Goal: Task Accomplishment & Management: Manage account settings

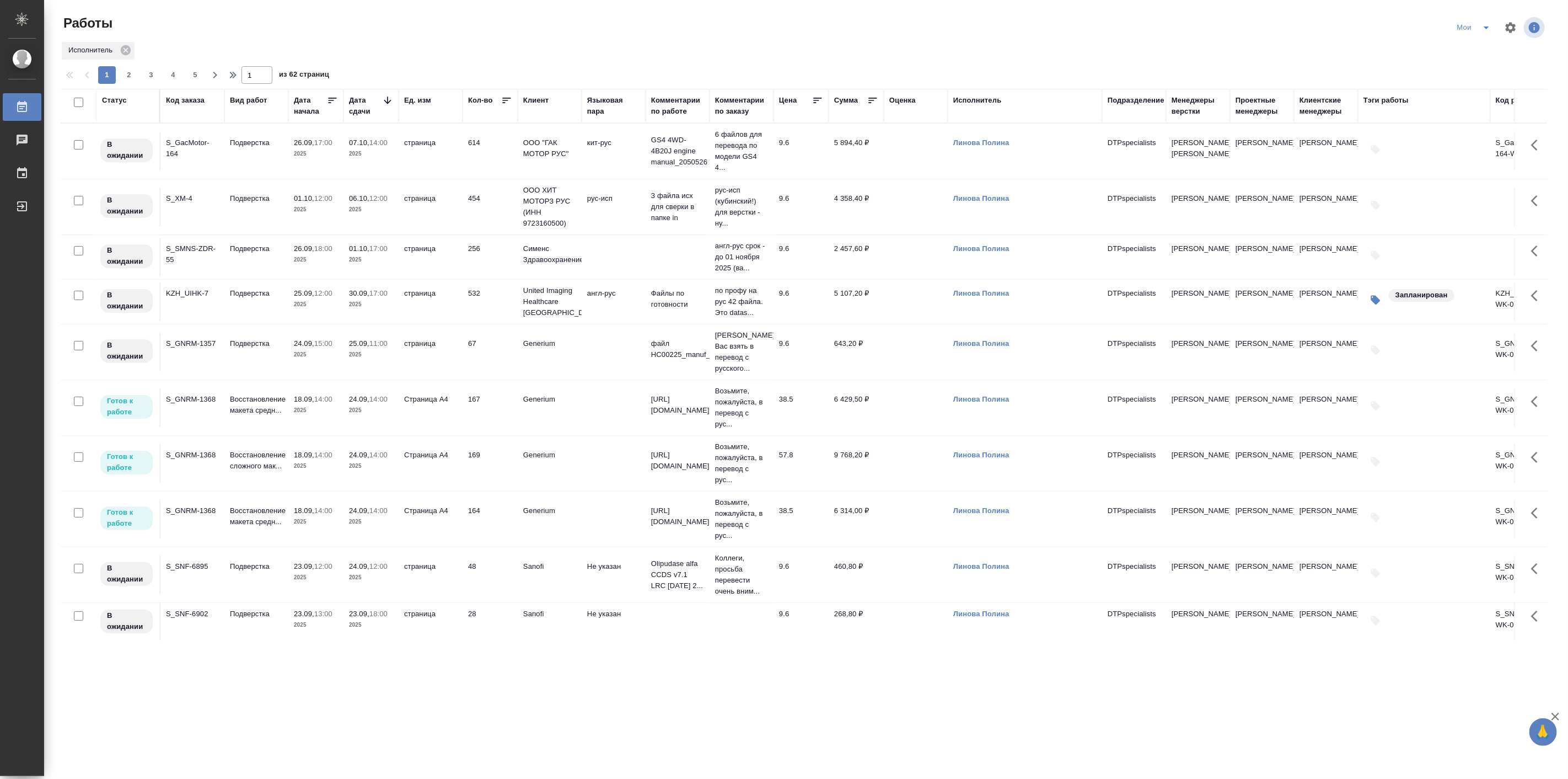
scroll to position [510, 0]
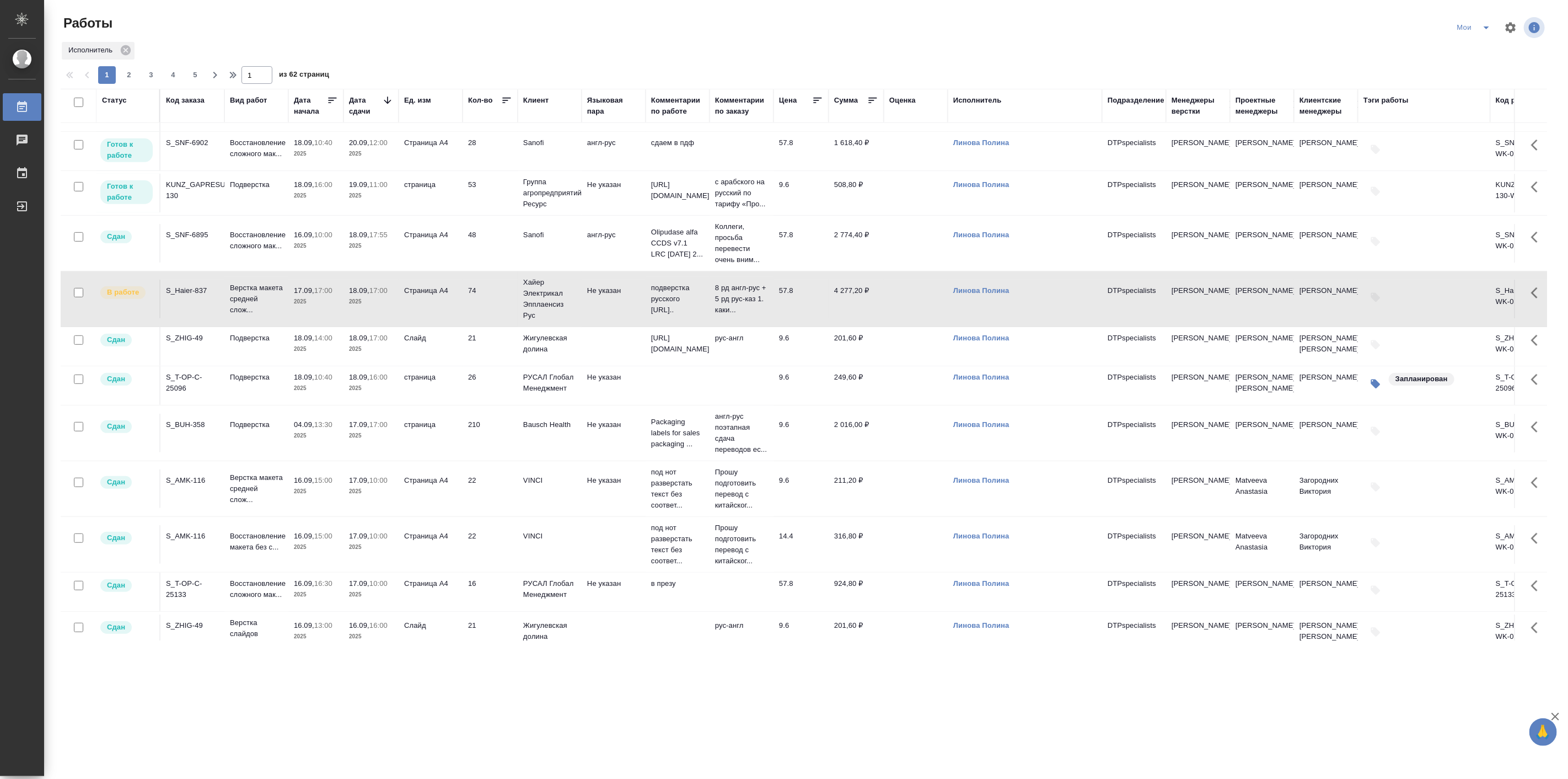
drag, startPoint x: 733, startPoint y: 712, endPoint x: 707, endPoint y: 712, distance: 26.0
click at [733, 712] on div ".cls-1 fill:#fff; AWATERA Linova Polina Работы 0 Чаты График Выйти Работы Мои И…" at bounding box center [784, 389] width 1568 height 779
click at [252, 294] on p "Верстка макета средней слож..." at bounding box center [256, 299] width 53 height 33
click at [227, 199] on td "Подверстка" at bounding box center [255, 193] width 64 height 38
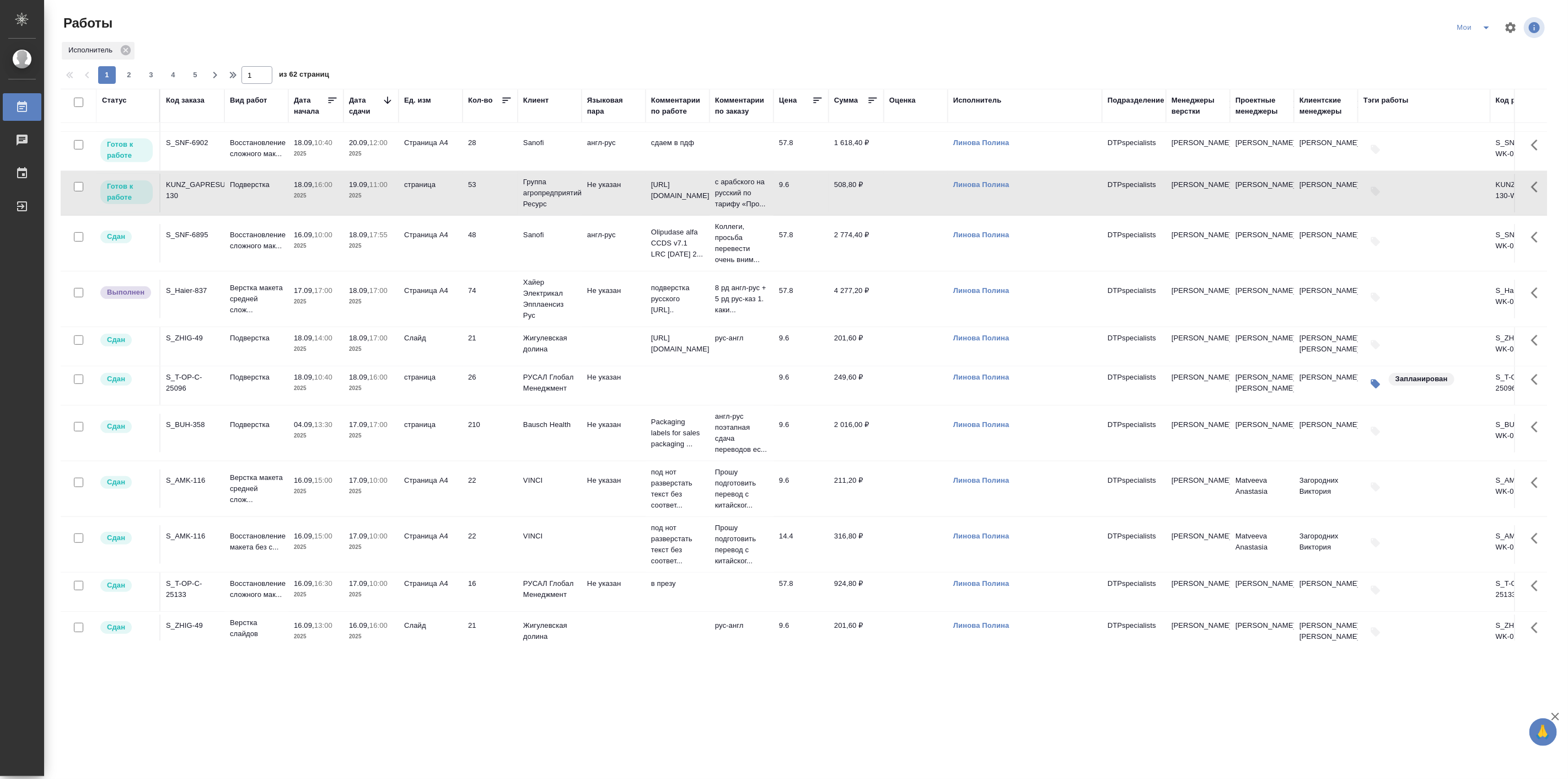
click at [227, 199] on td "Подверстка" at bounding box center [255, 193] width 64 height 38
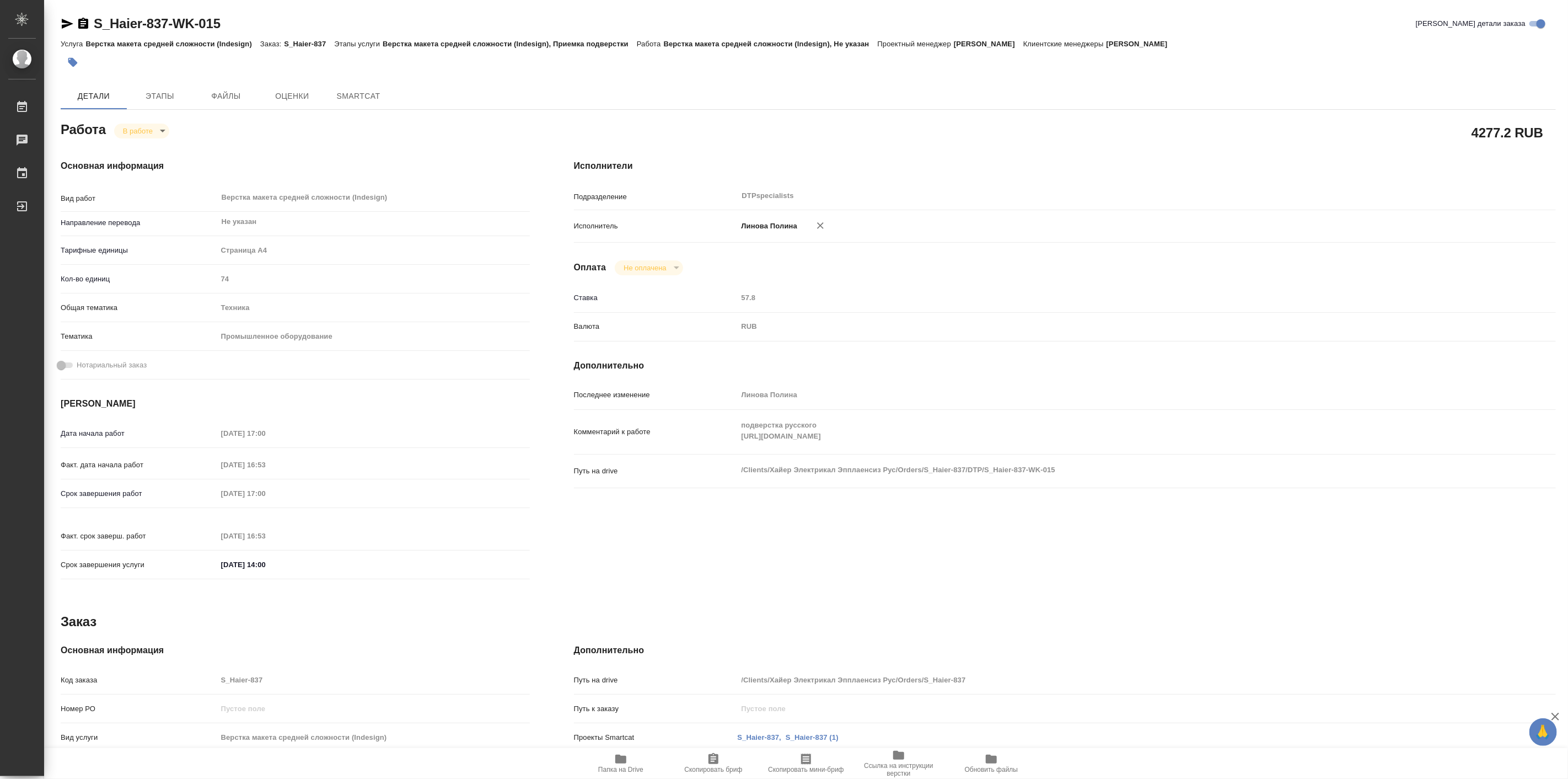
type textarea "x"
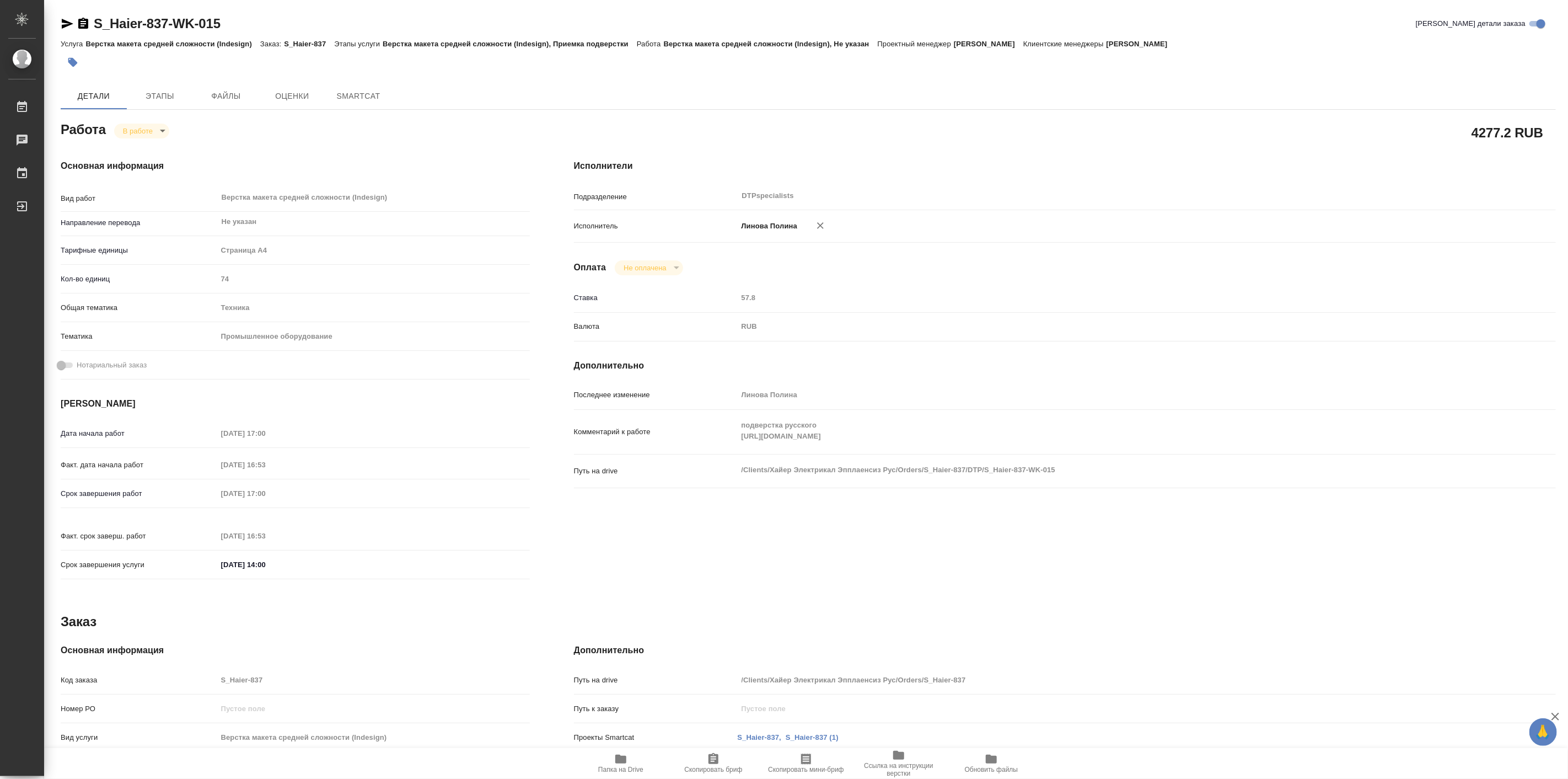
type textarea "x"
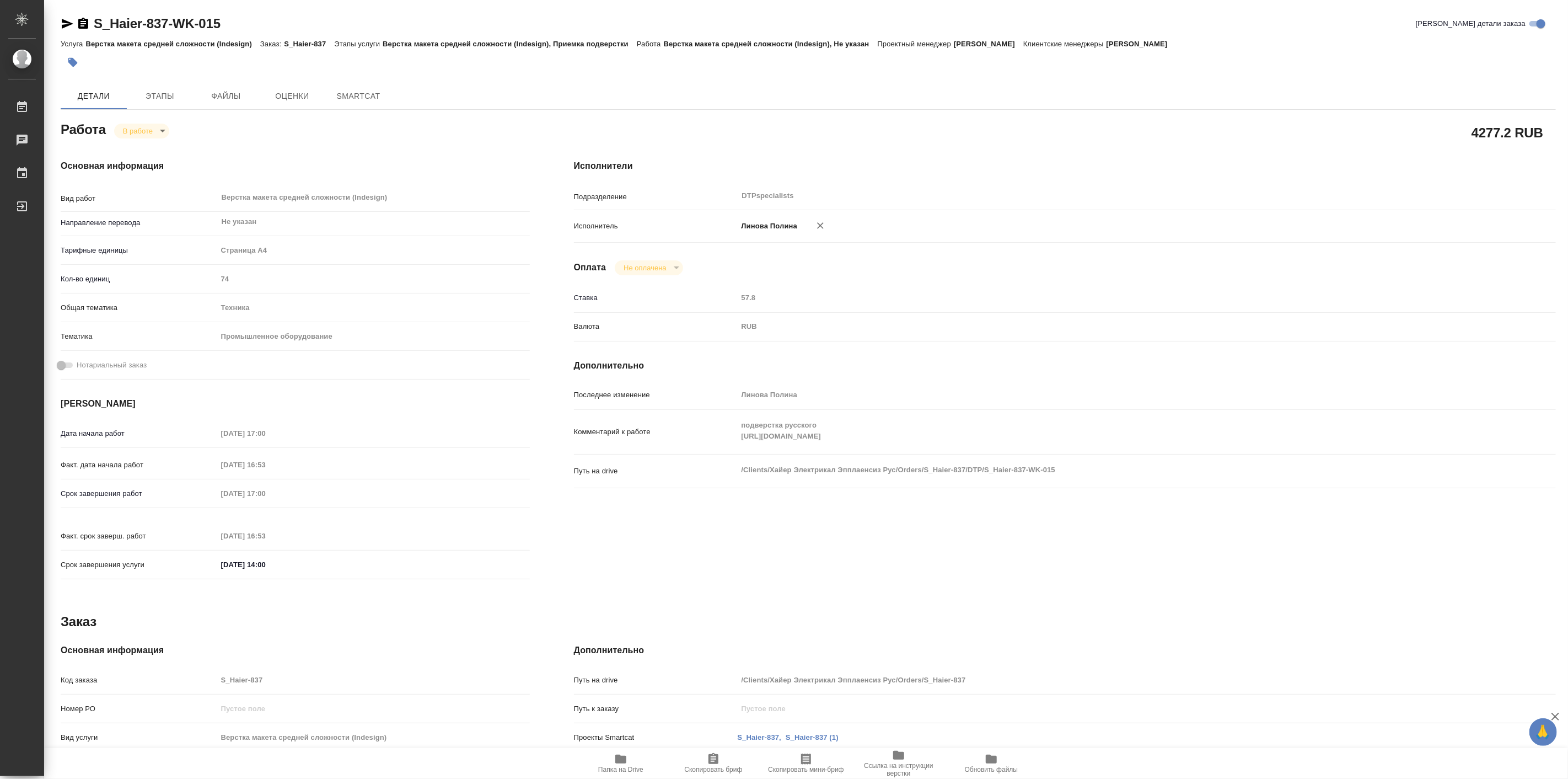
type textarea "x"
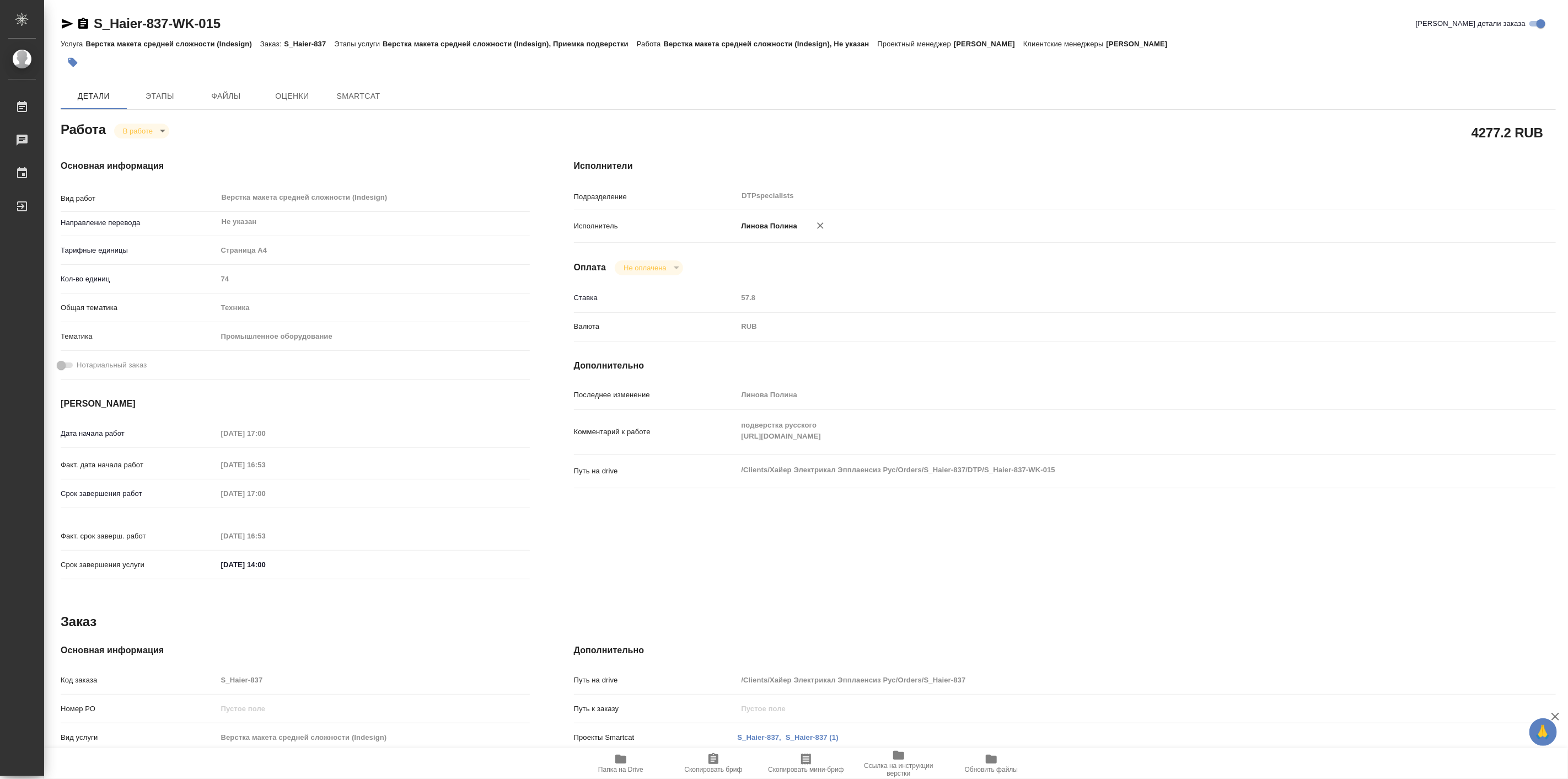
type textarea "x"
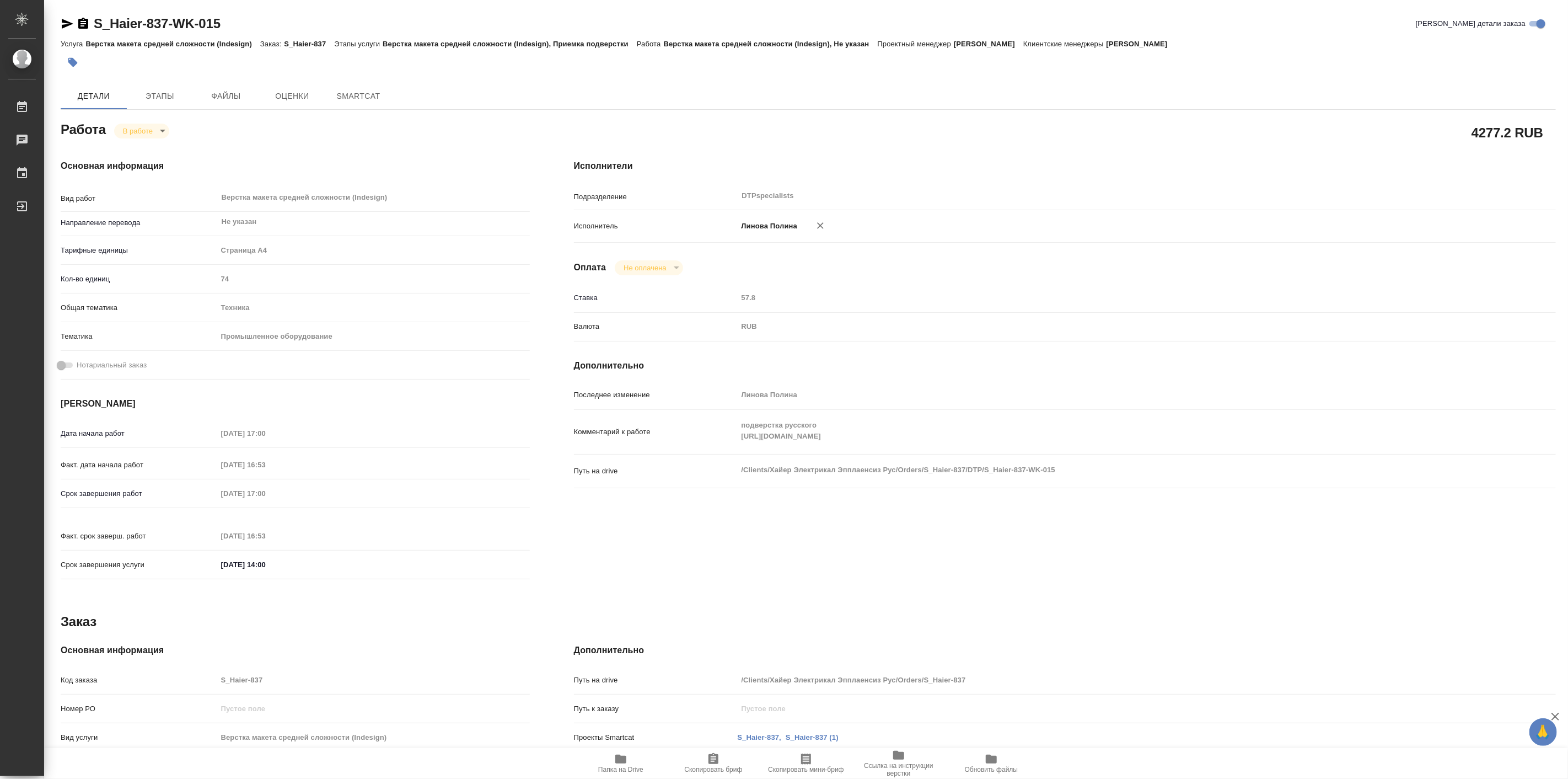
type textarea "x"
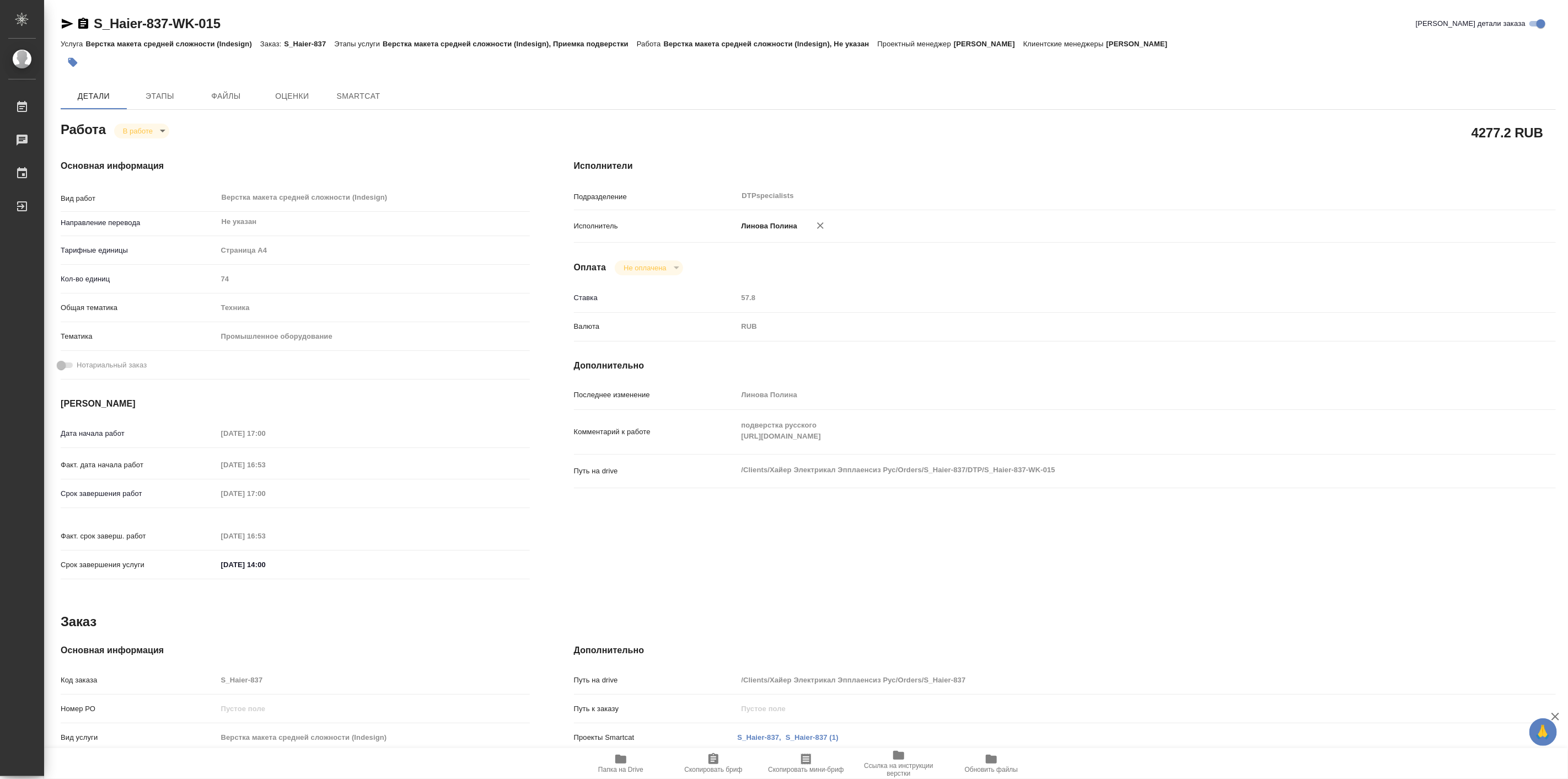
type textarea "x"
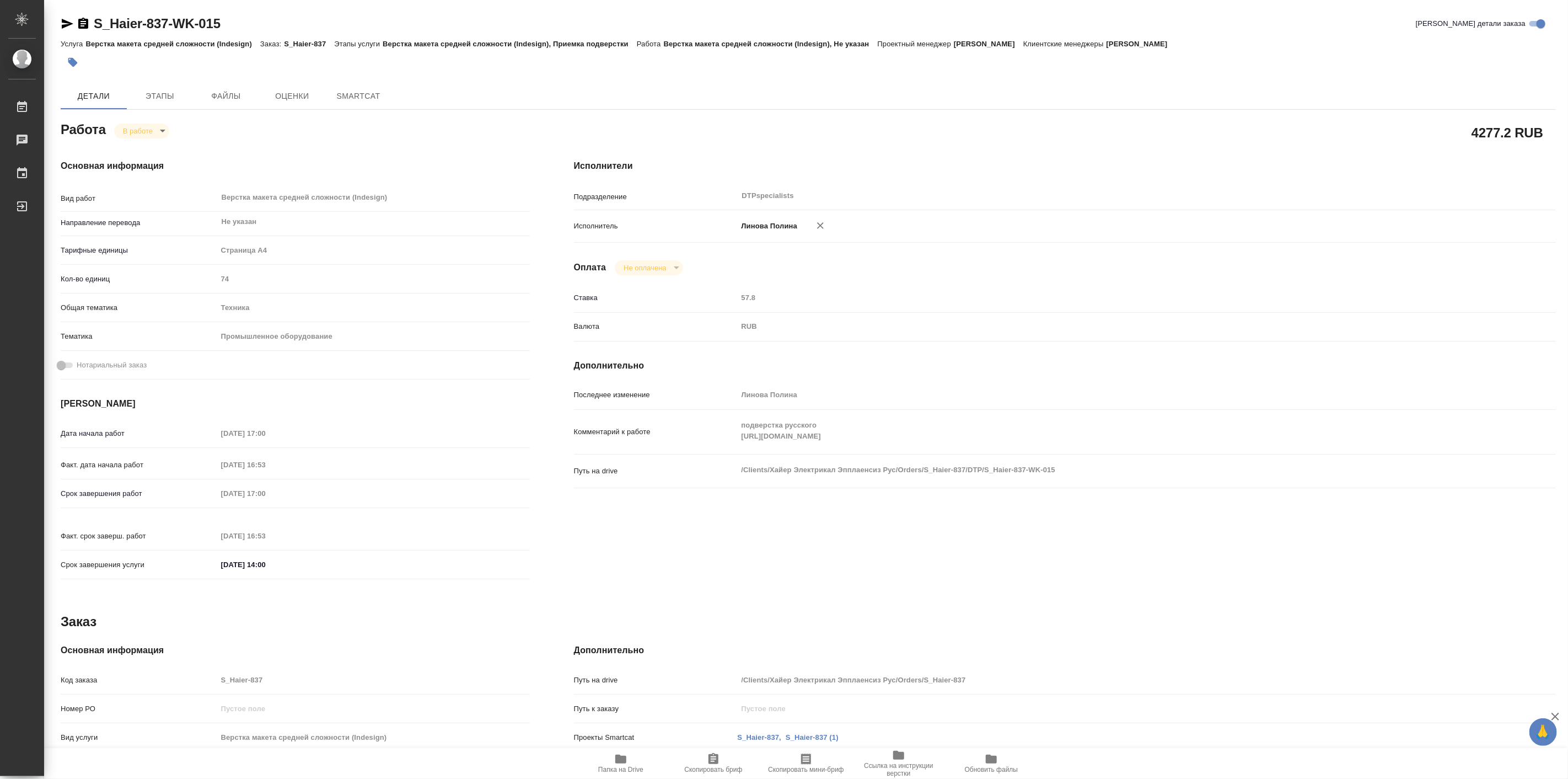
type textarea "x"
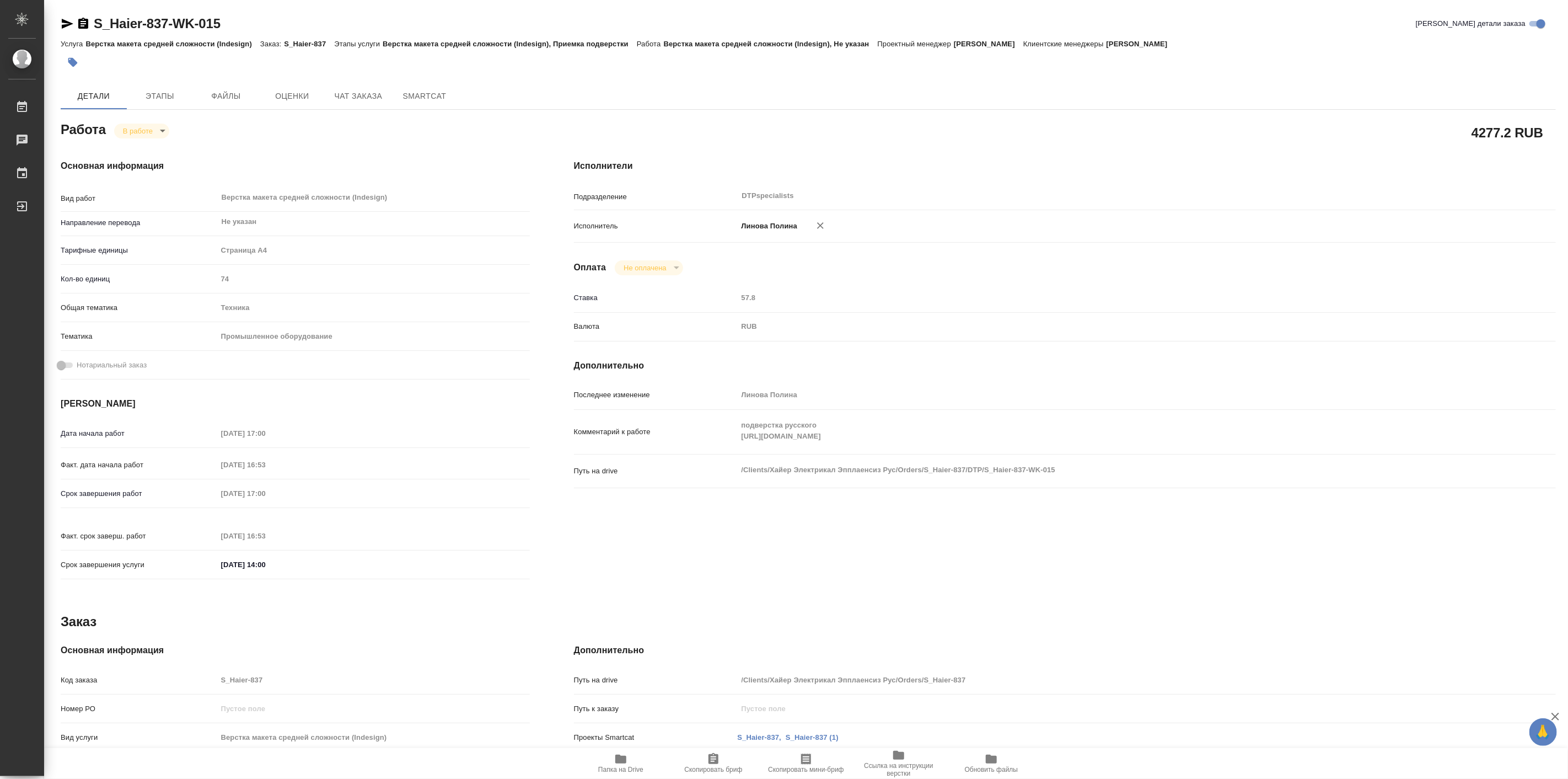
click at [630, 758] on span "Папка на Drive" at bounding box center [621, 762] width 80 height 21
type textarea "x"
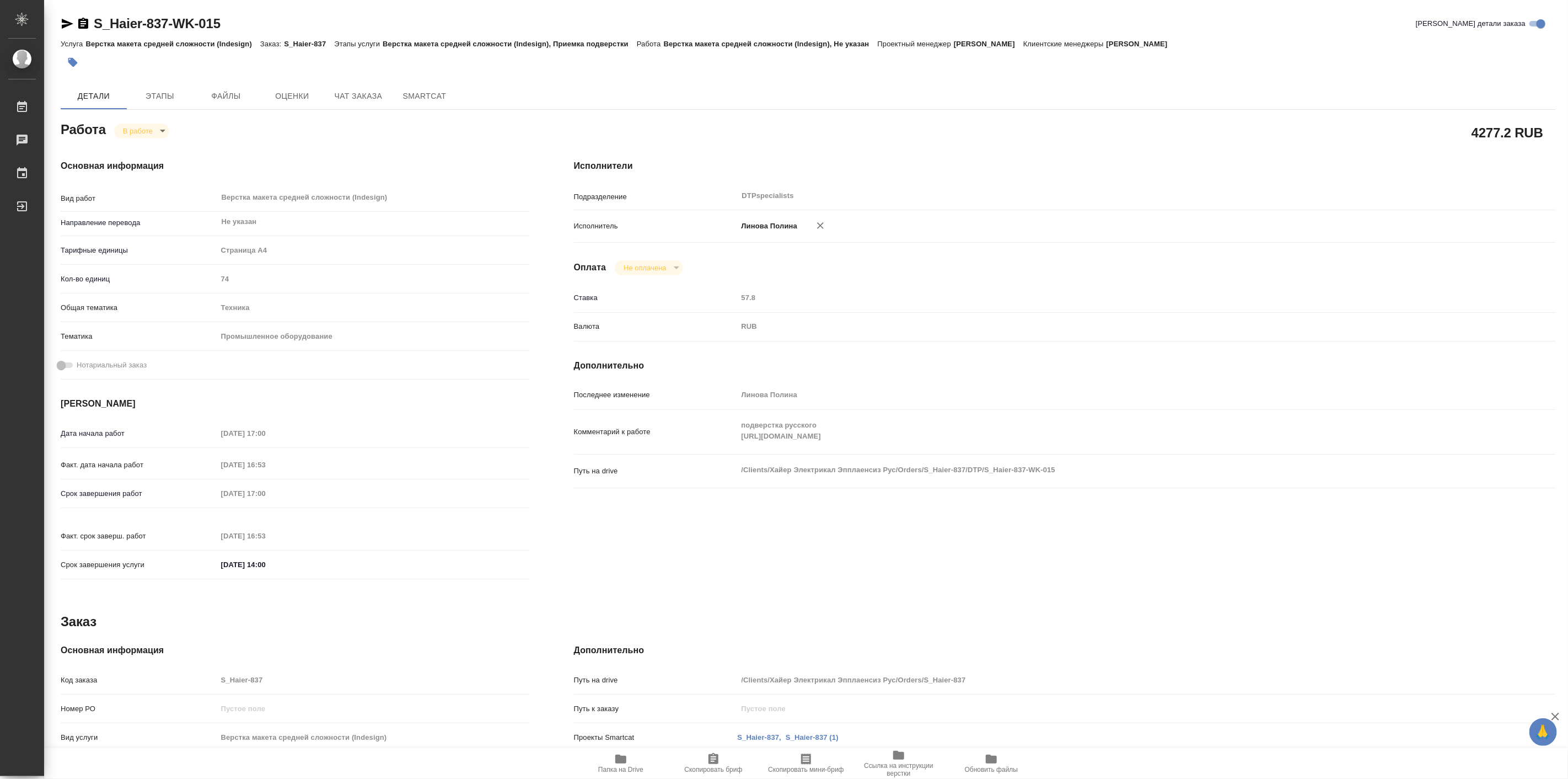
type textarea "x"
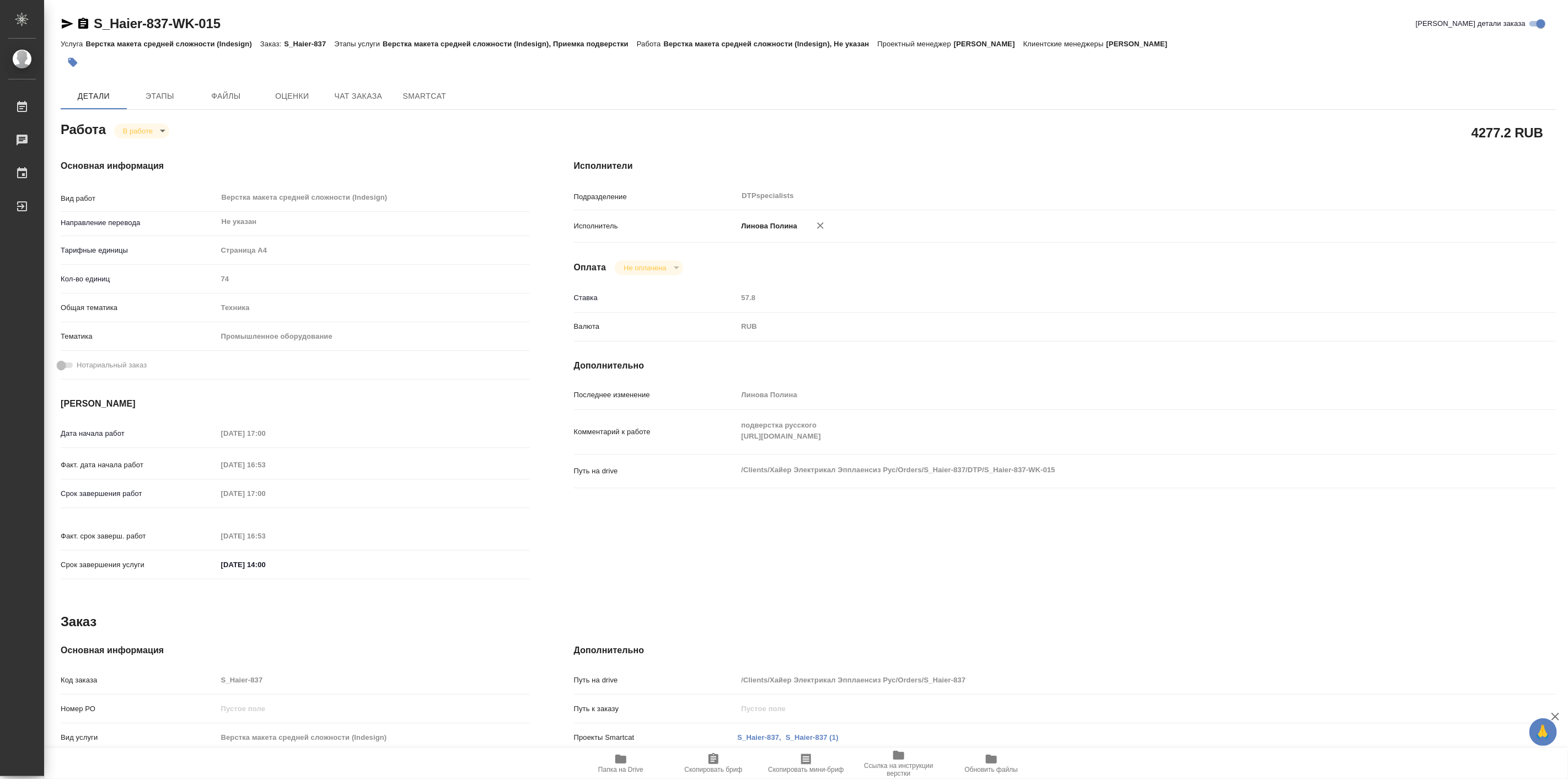
type textarea "x"
click at [125, 134] on body "🙏 .cls-1 fill:#fff; AWATERA [PERSON_NAME] Работы 0 Чаты График Выйти S_Haier-83…" at bounding box center [784, 389] width 1568 height 779
click at [144, 154] on button "Выполнен" at bounding box center [142, 149] width 40 height 12
type textarea "x"
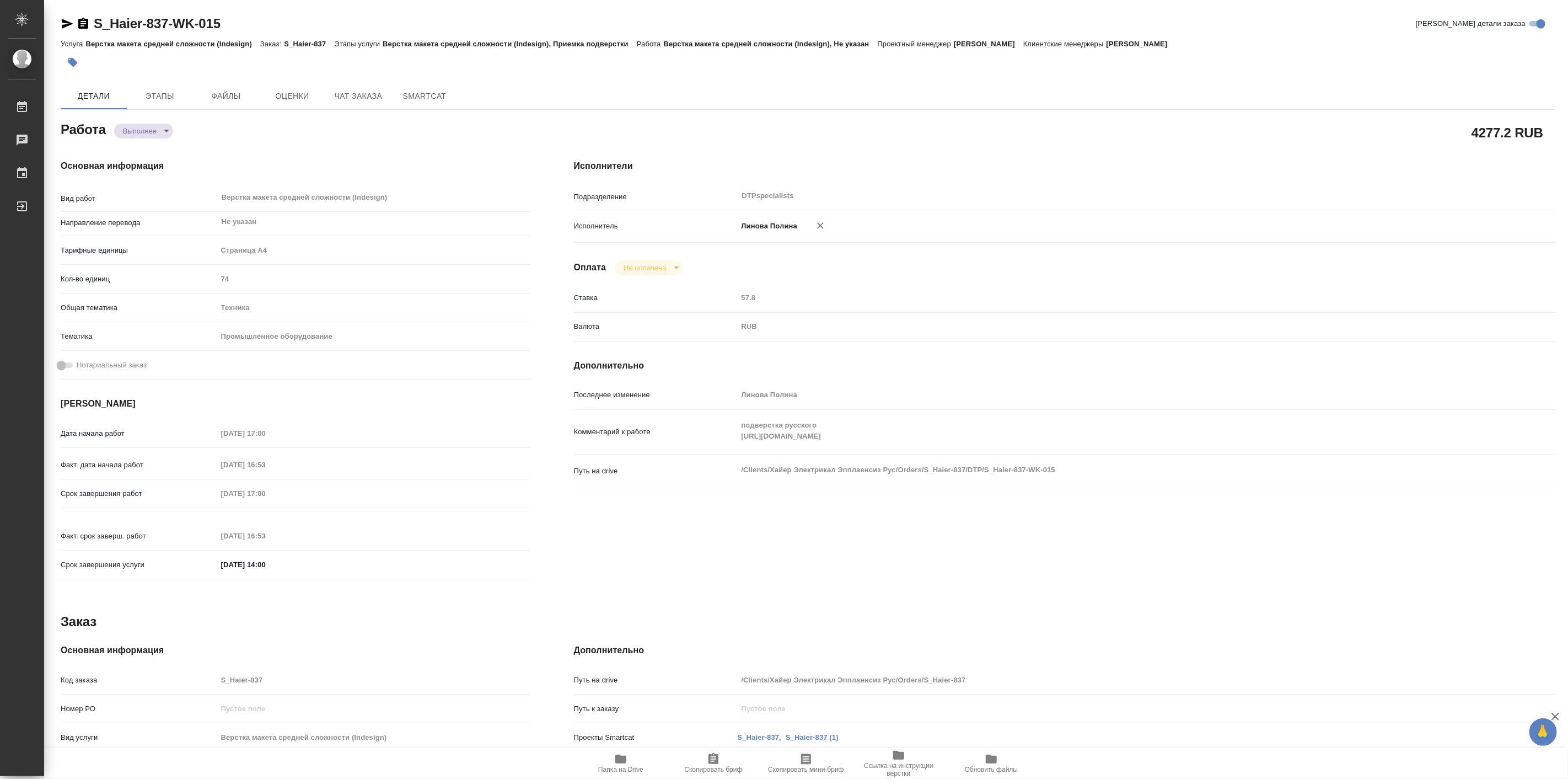
type textarea "x"
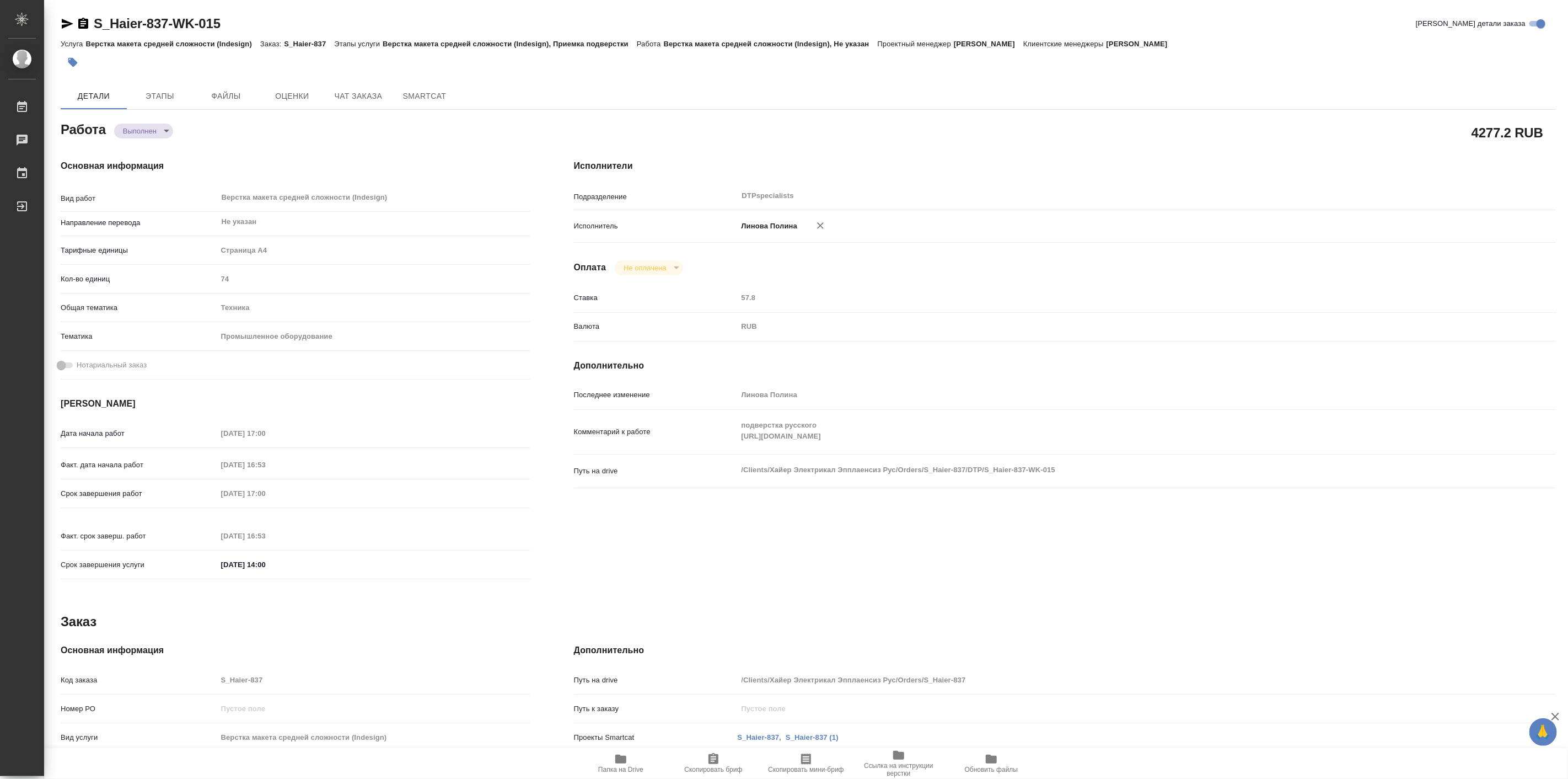
type textarea "x"
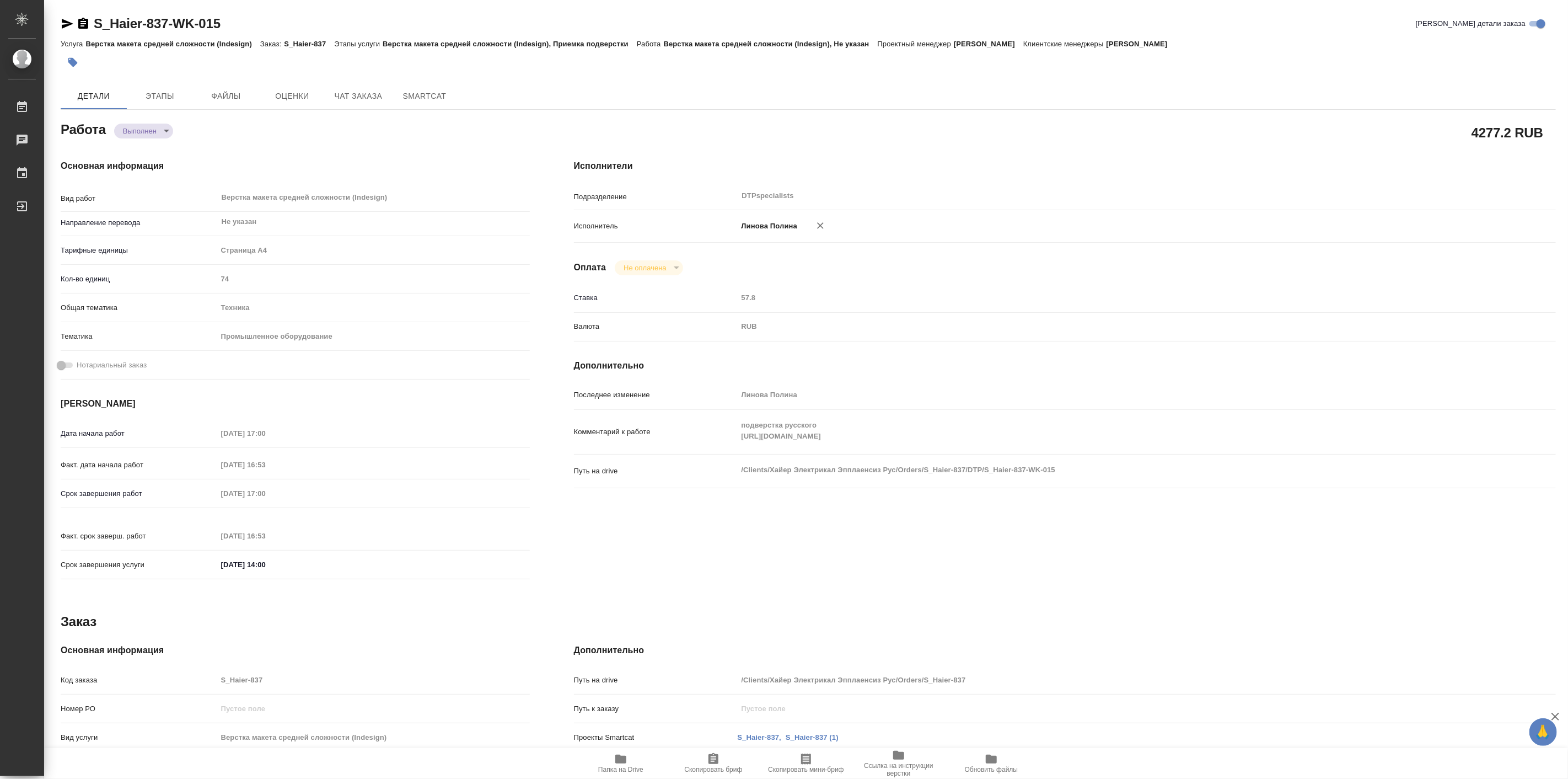
type textarea "x"
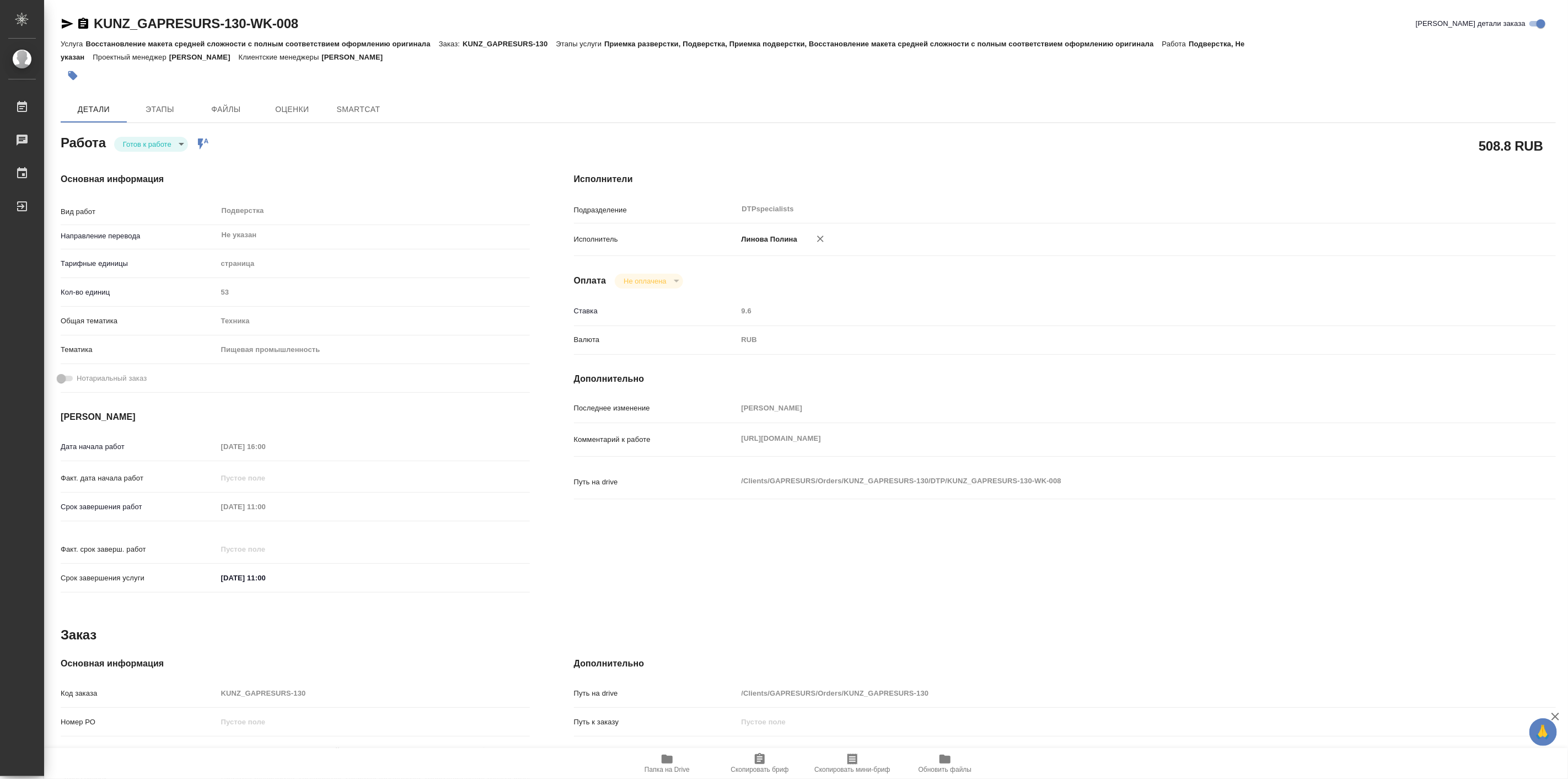
type textarea "x"
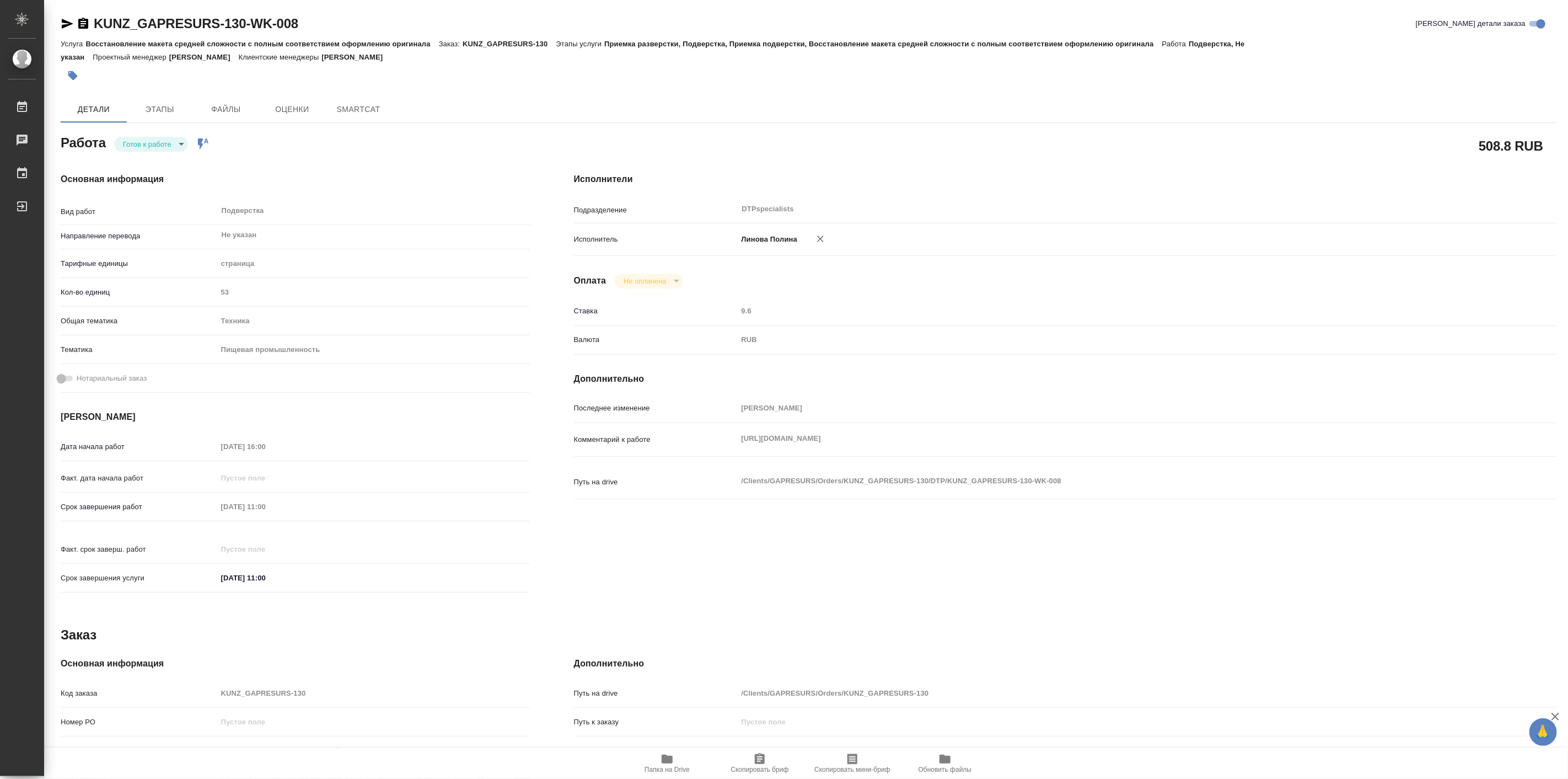
type textarea "x"
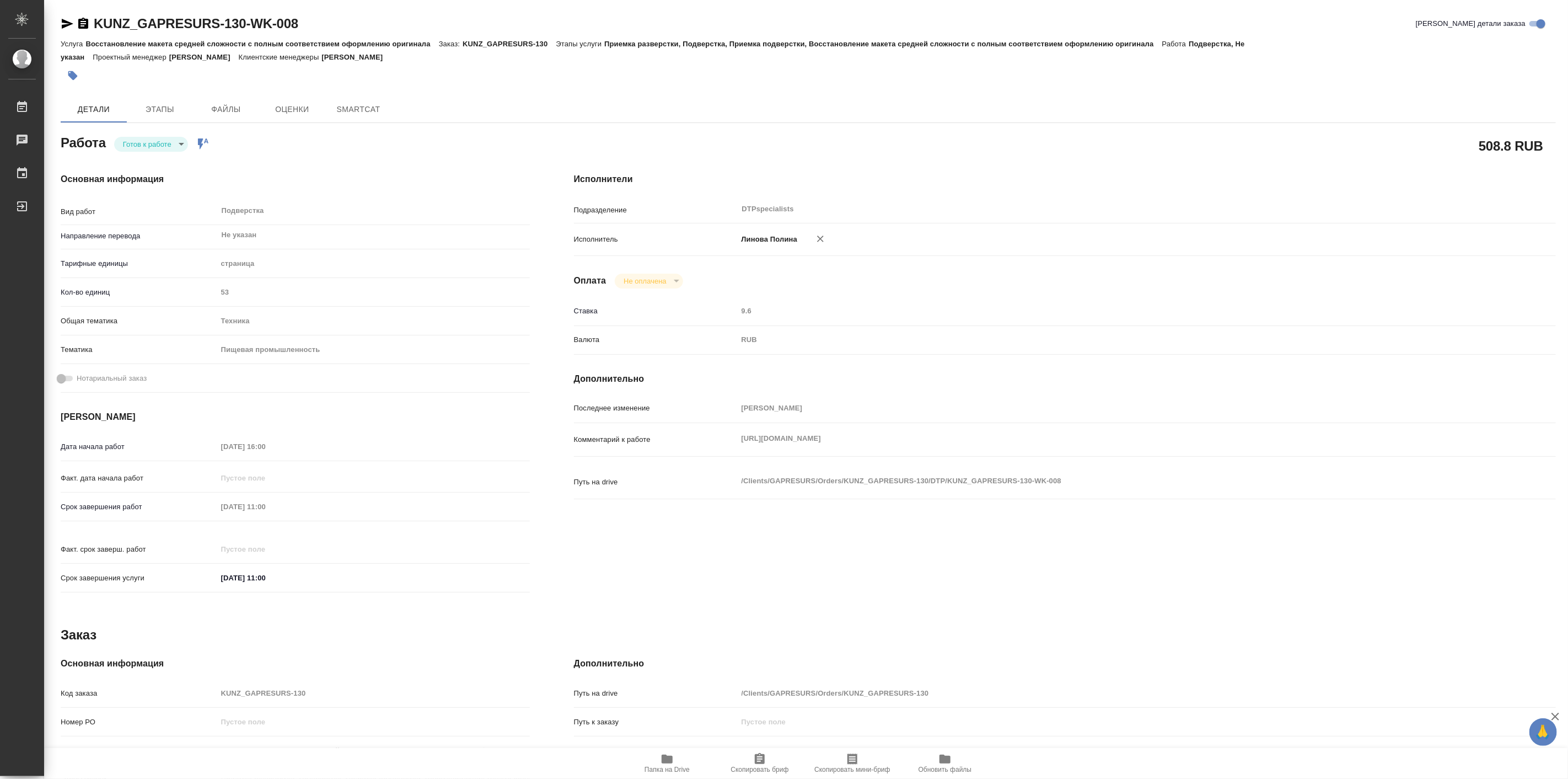
type textarea "x"
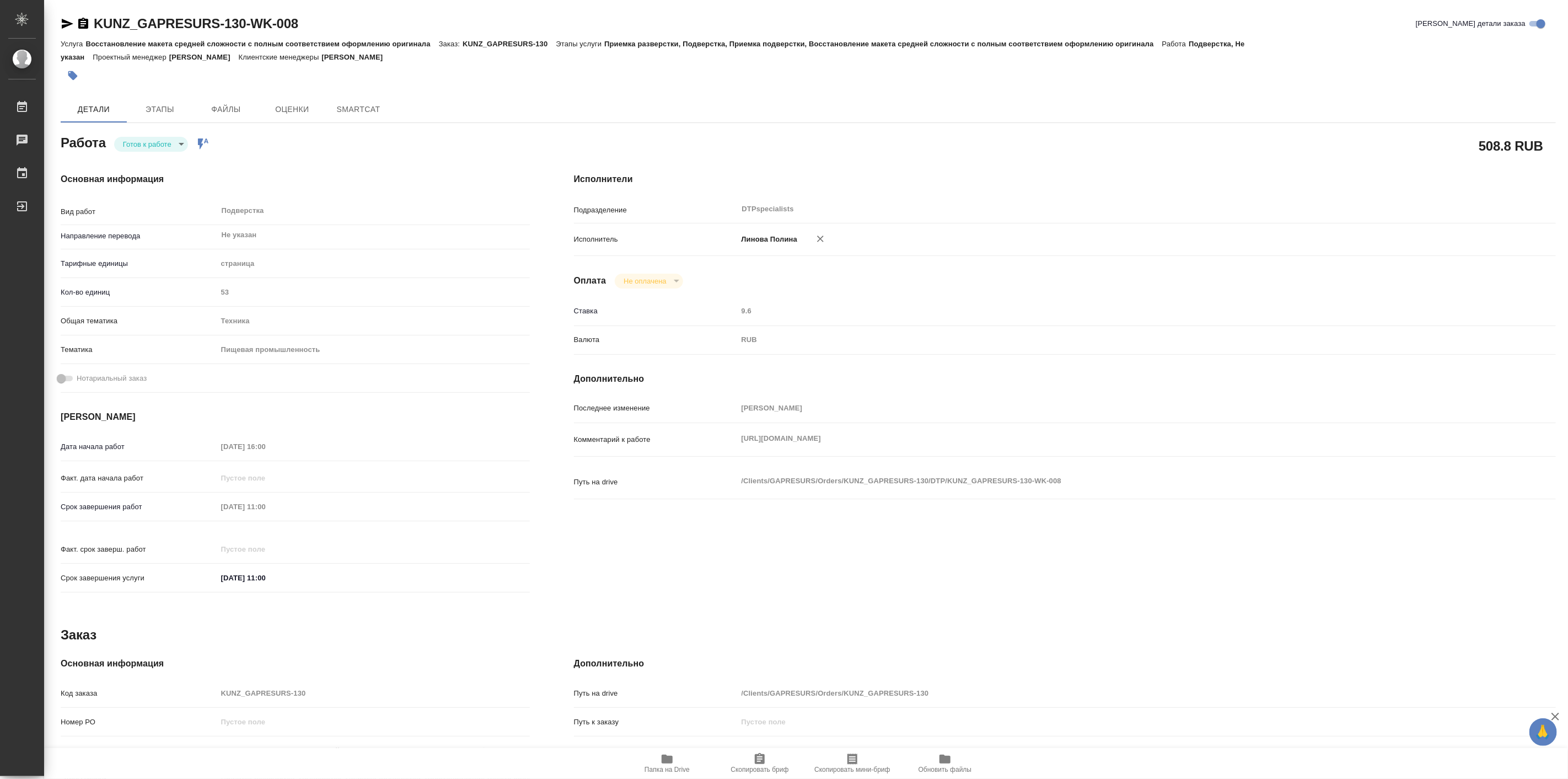
type textarea "x"
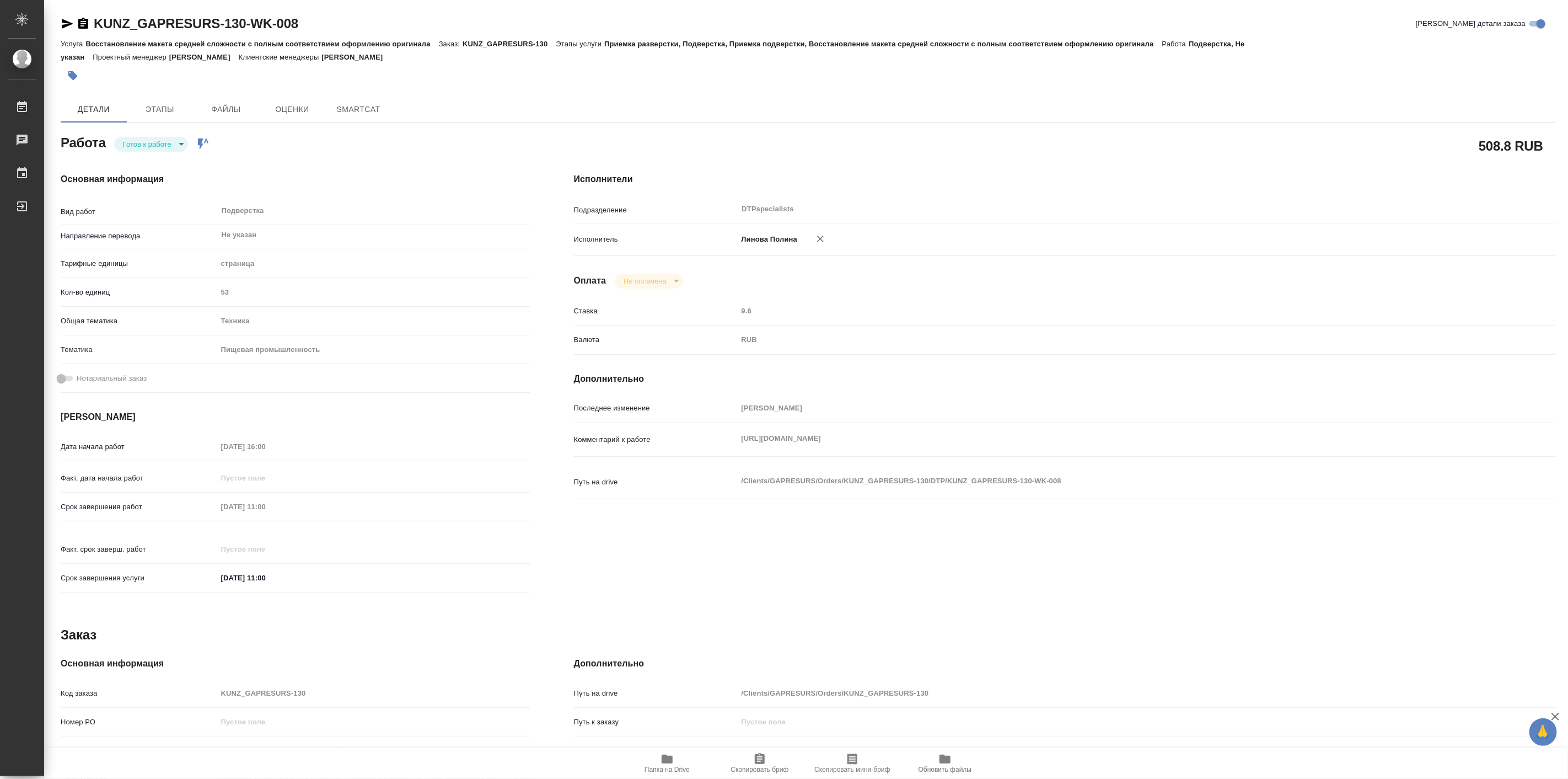
type textarea "x"
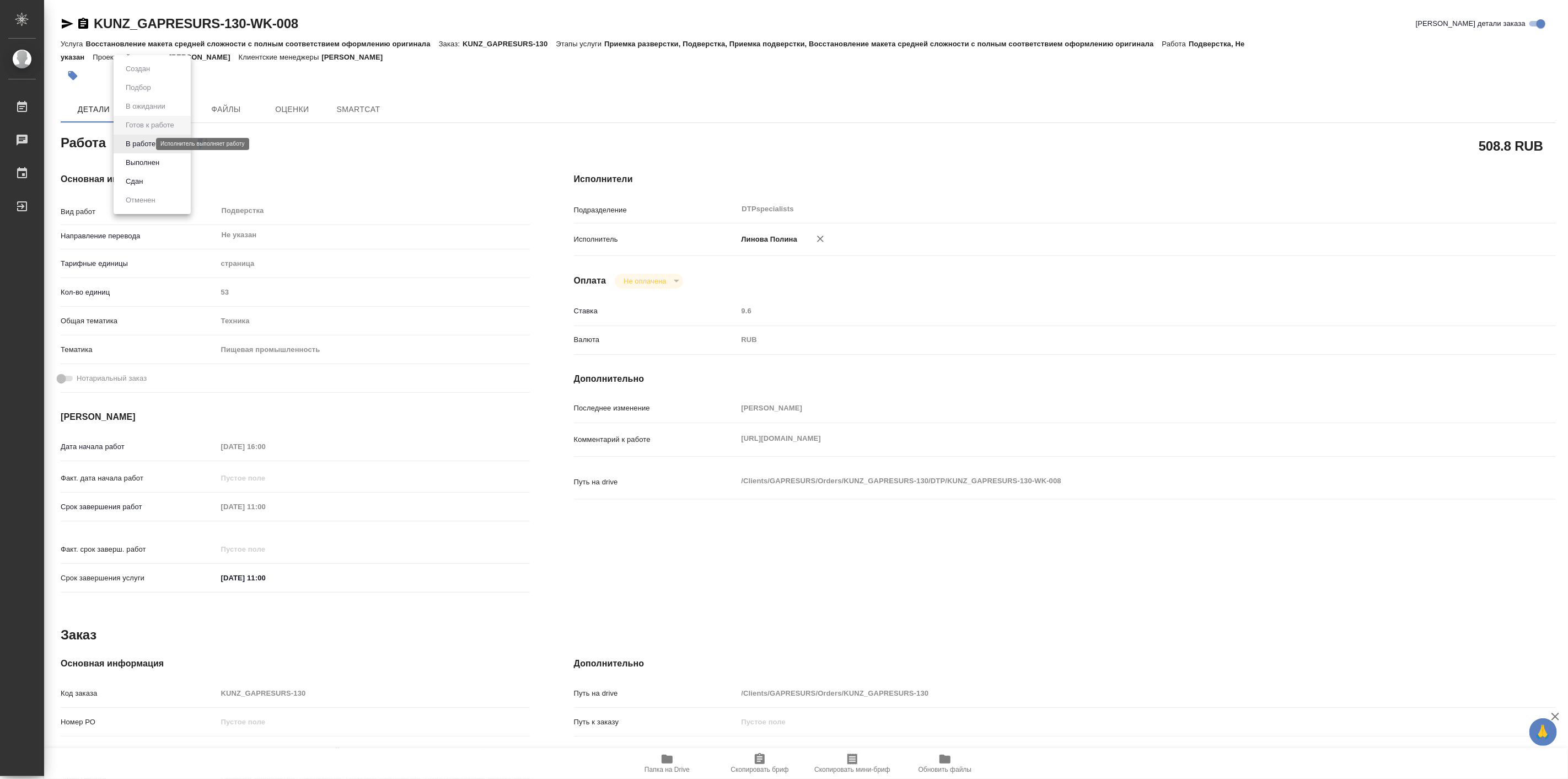
click at [133, 141] on body "🙏 .cls-1 fill:#fff; AWATERA Linova Polina Работы Чаты График Выйти KUNZ_GAPRESU…" at bounding box center [784, 389] width 1568 height 779
type textarea "x"
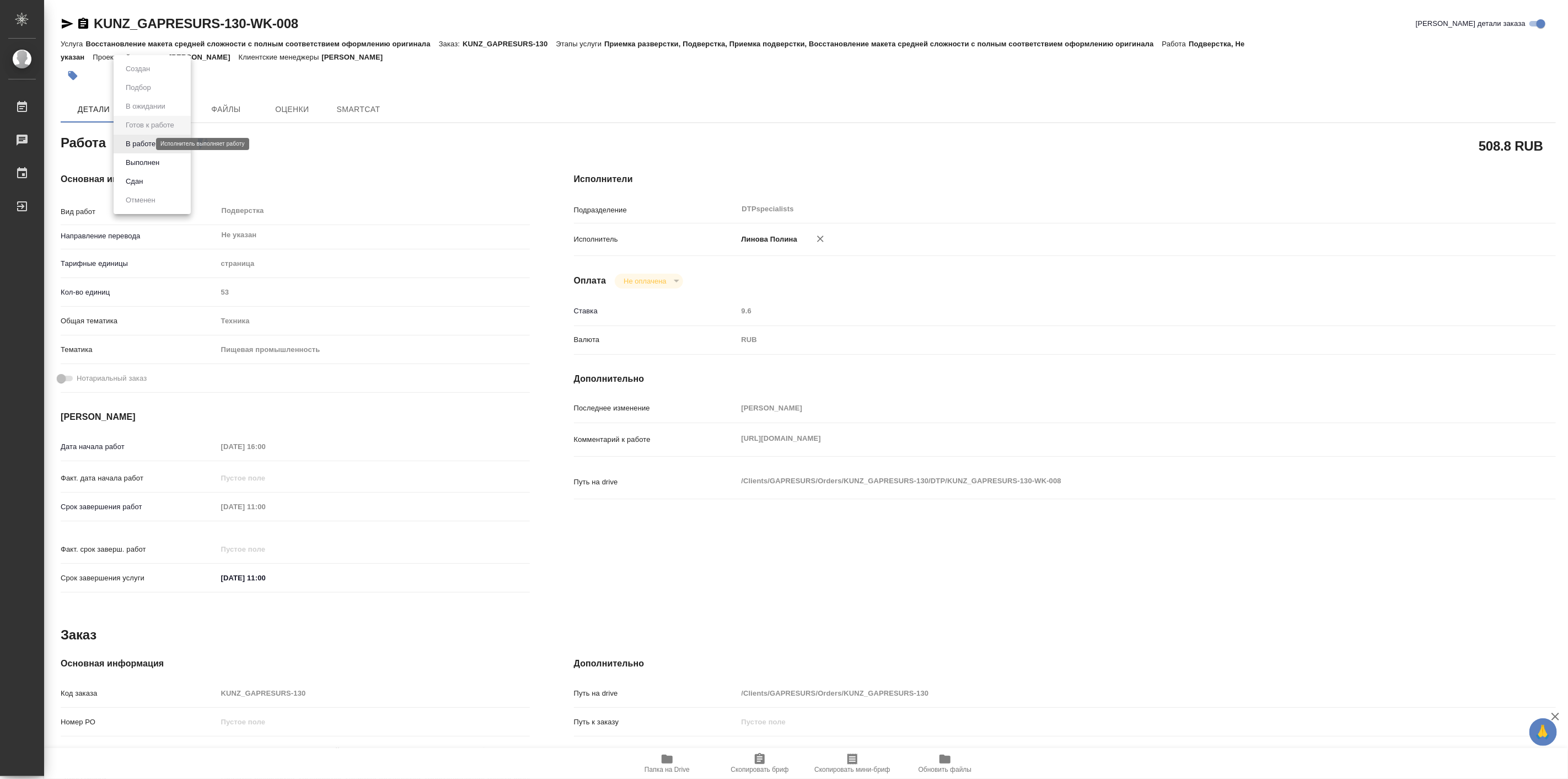
type textarea "x"
click at [139, 147] on button "В работе" at bounding box center [140, 143] width 36 height 12
type textarea "x"
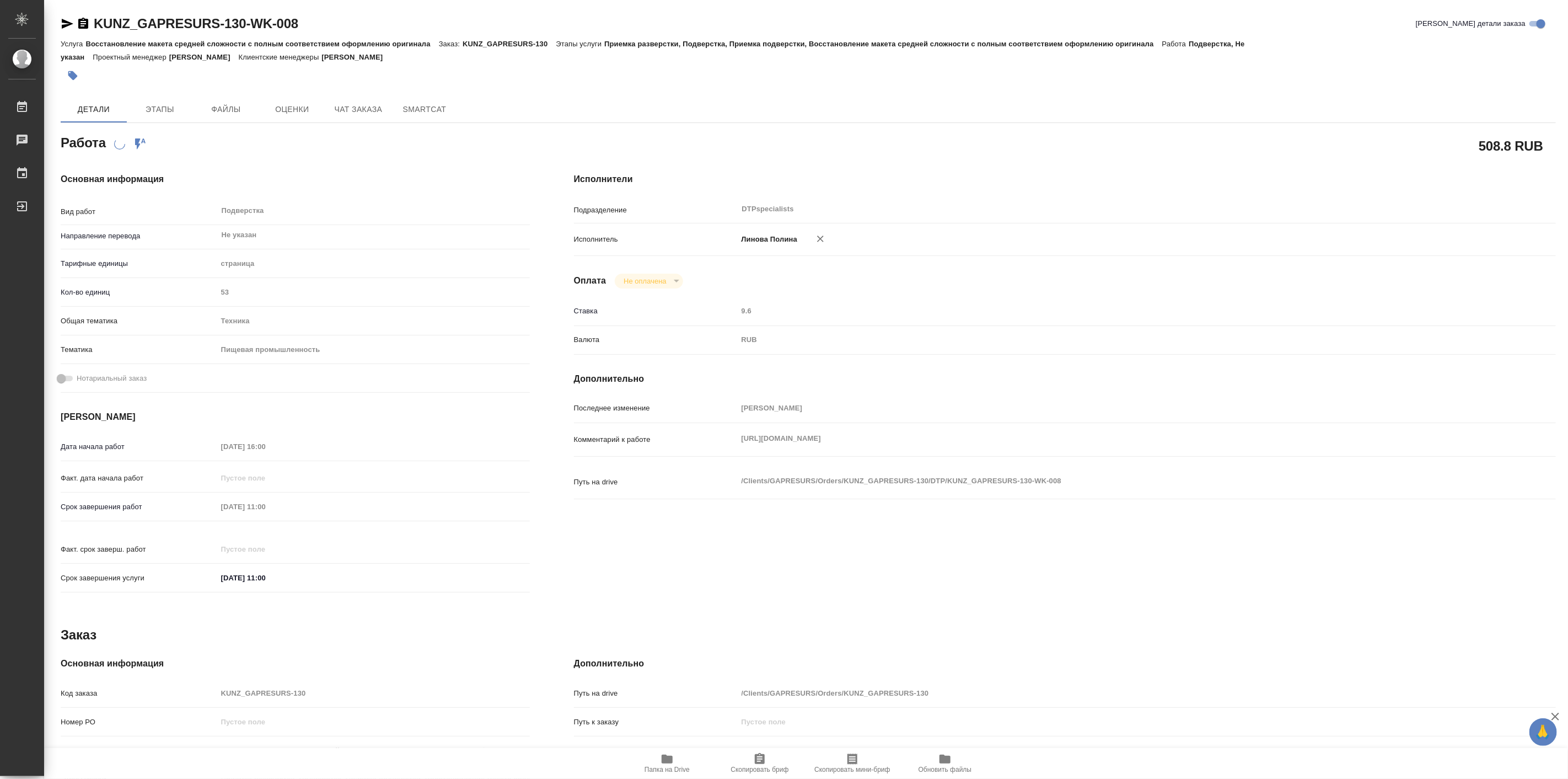
type textarea "x"
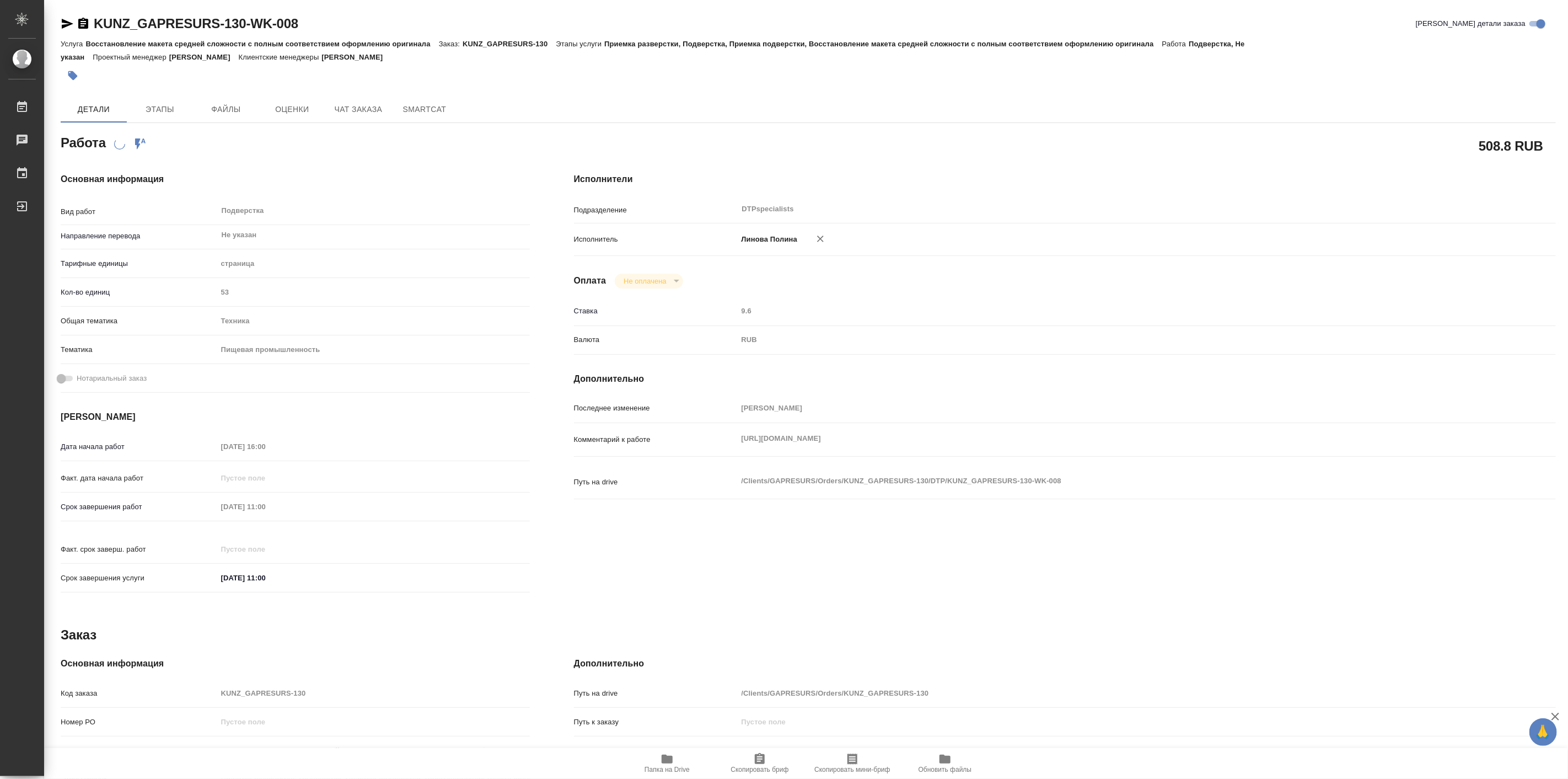
type textarea "x"
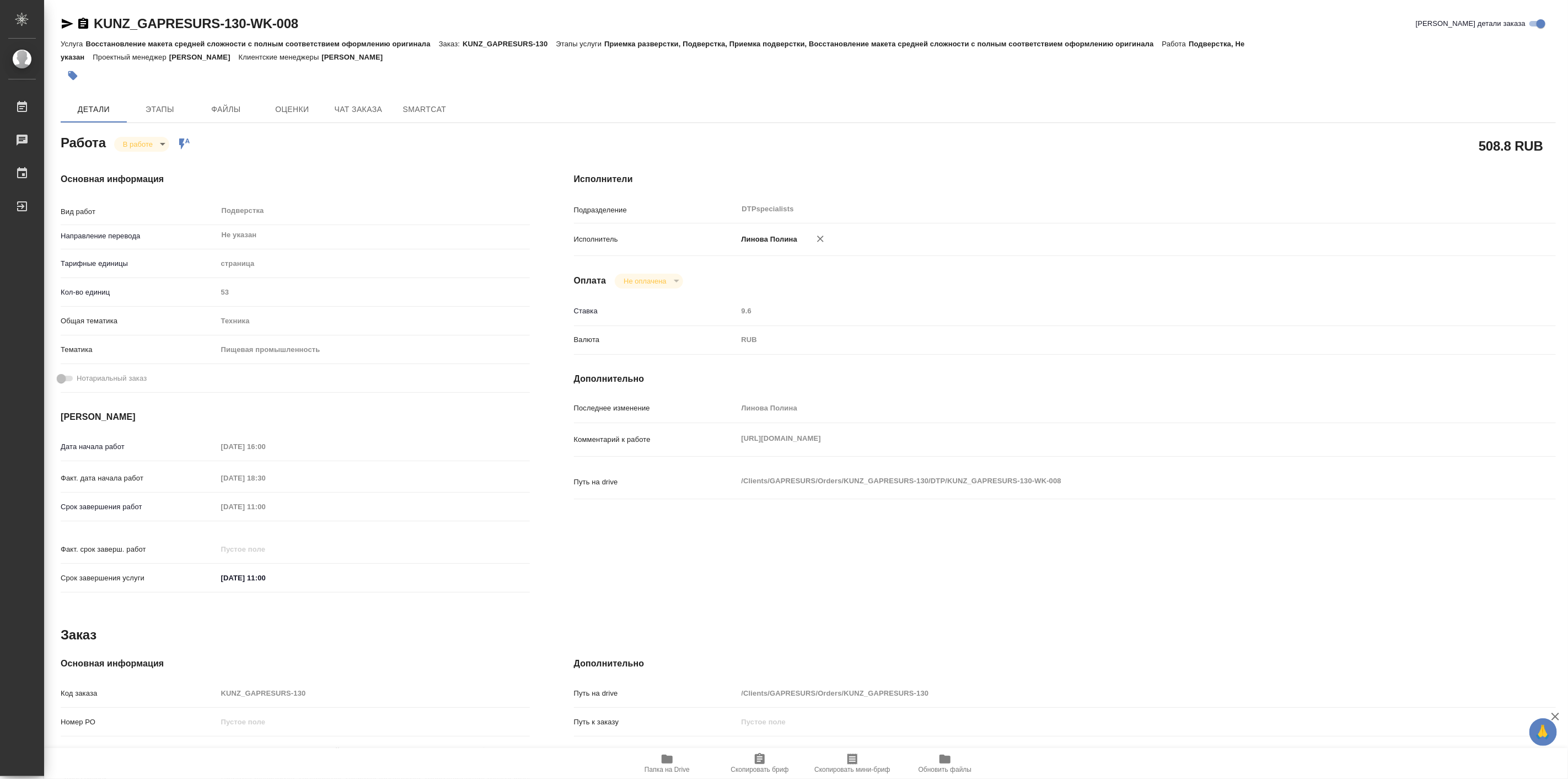
type textarea "x"
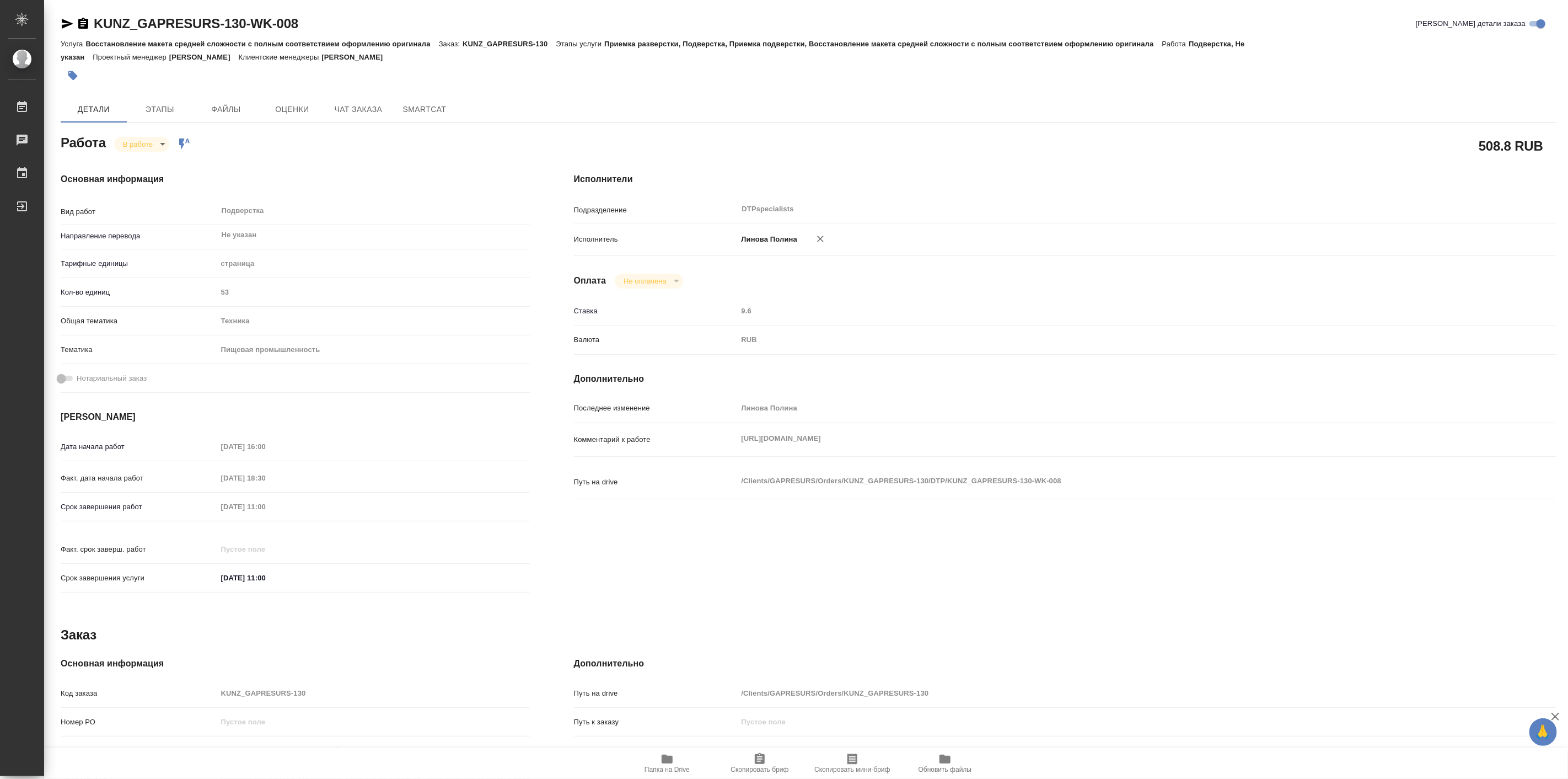
type textarea "x"
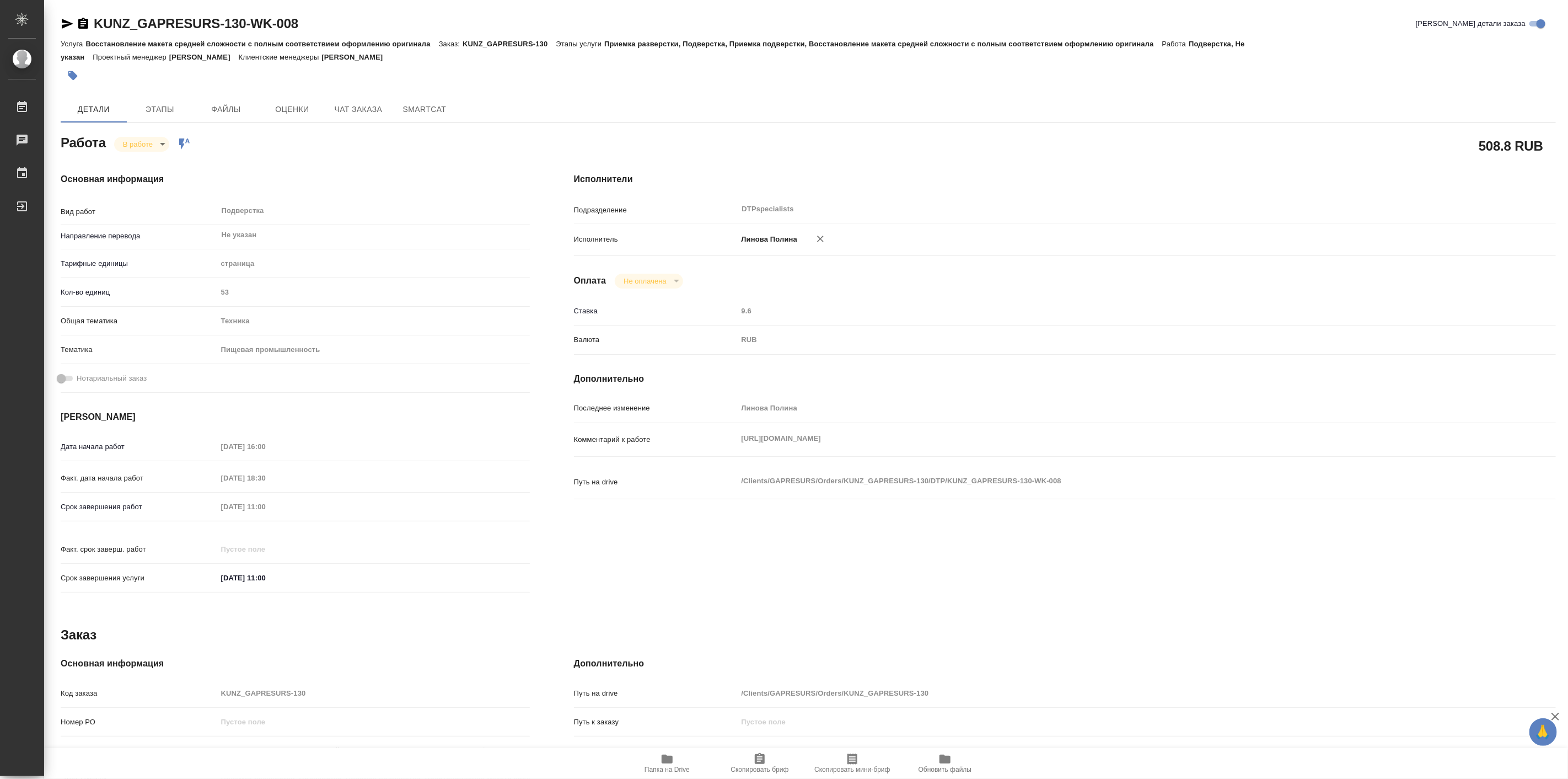
type textarea "x"
